Goal: Consume media (video, audio): Watch videos, listen to music or podcasts

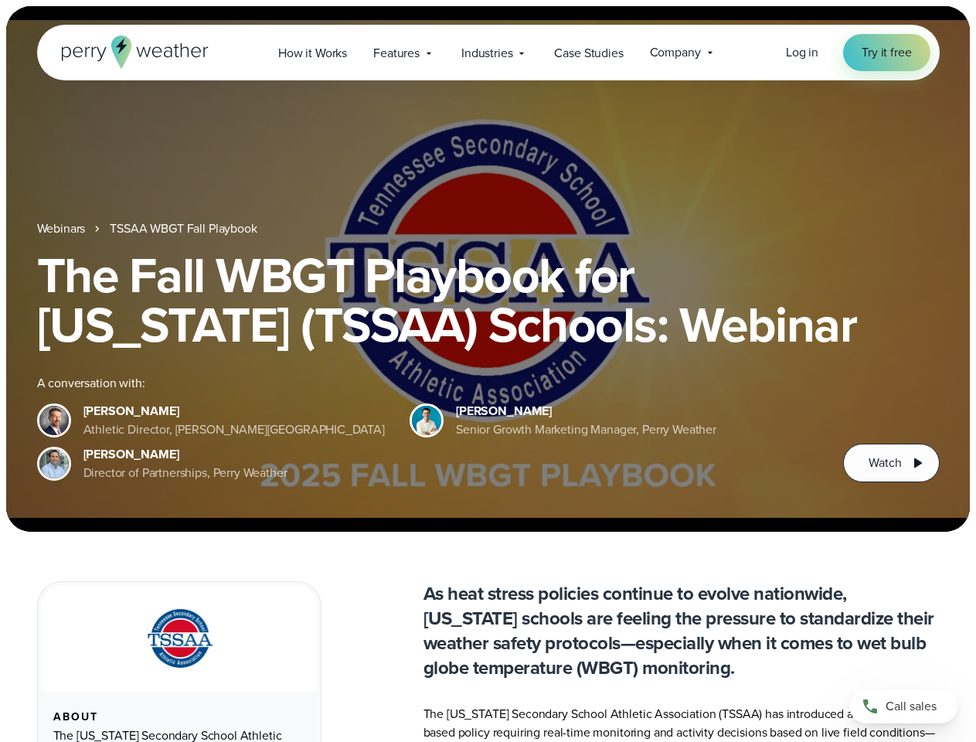
click at [488, 371] on div "The Fall WBGT Playbook for [US_STATE] (TSSAA) Schools: Webinar A conversation w…" at bounding box center [488, 366] width 903 height 232
click at [488, 53] on span "Industries" at bounding box center [487, 53] width 51 height 19
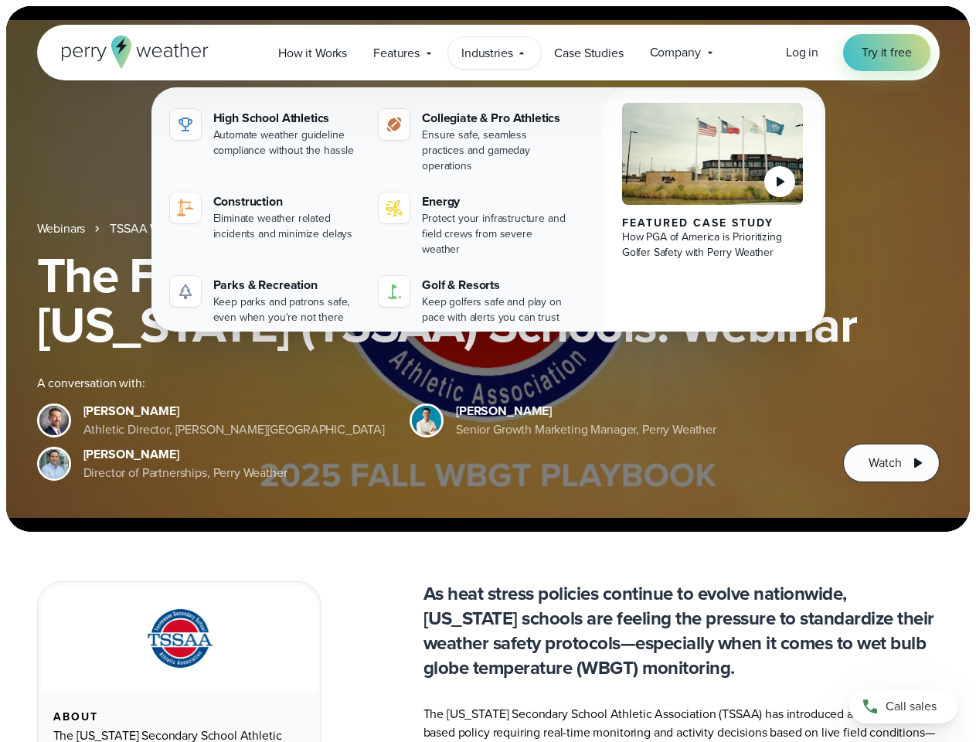
click at [488, 269] on h1 "The Fall WBGT Playbook for [US_STATE] (TSSAA) Schools: Webinar" at bounding box center [488, 299] width 903 height 99
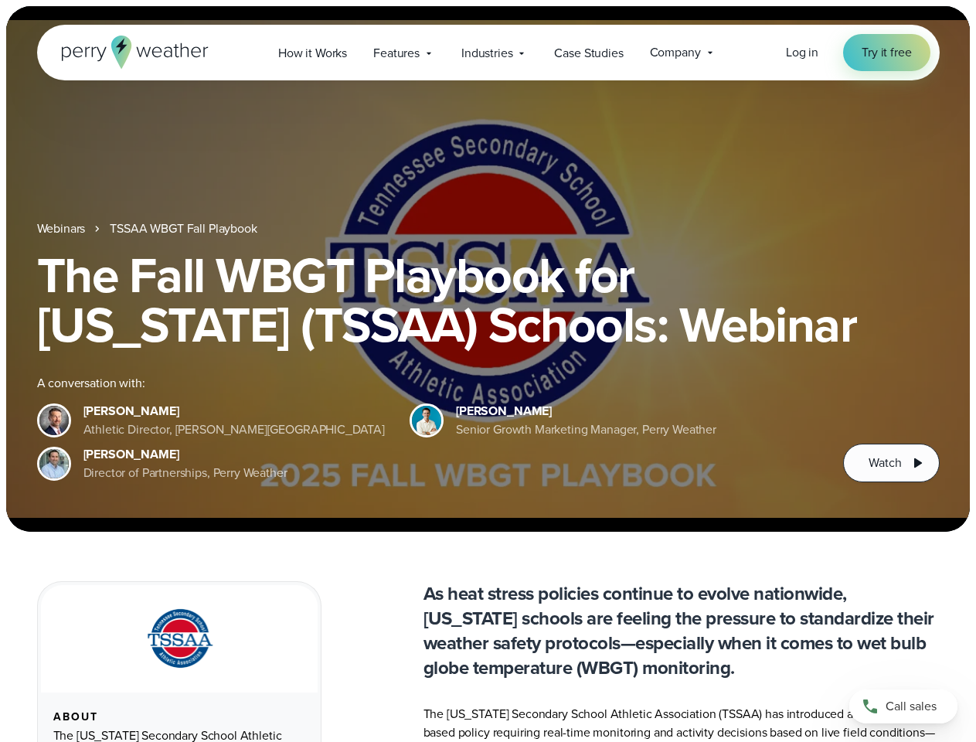
click at [185, 229] on link "TSSAA WBGT Fall Playbook" at bounding box center [183, 229] width 147 height 19
click at [891, 463] on span "Watch" at bounding box center [885, 463] width 32 height 19
